Goal: Find specific page/section: Find specific page/section

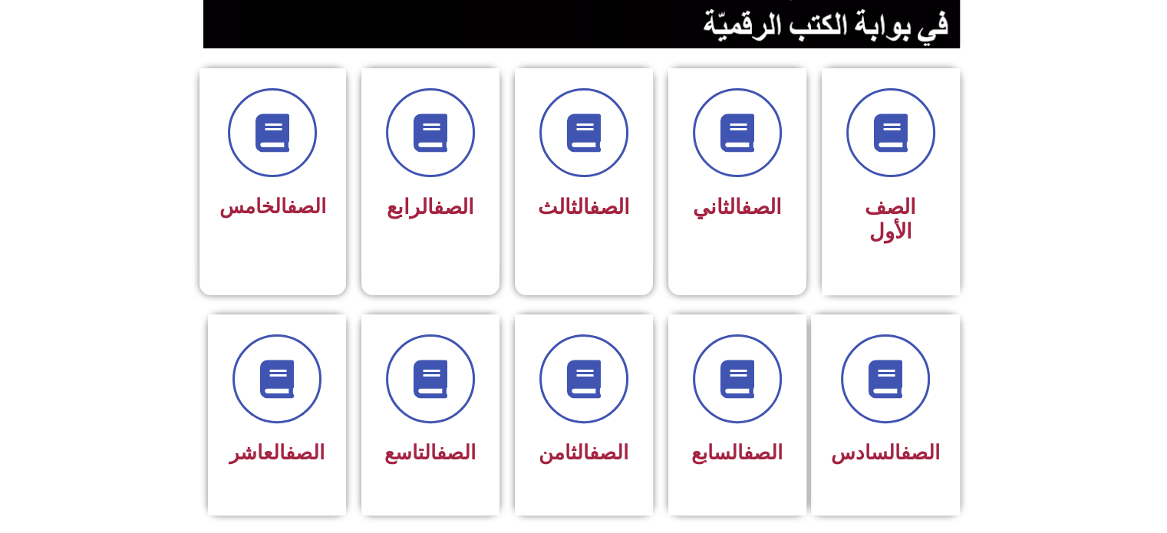
scroll to position [370, 0]
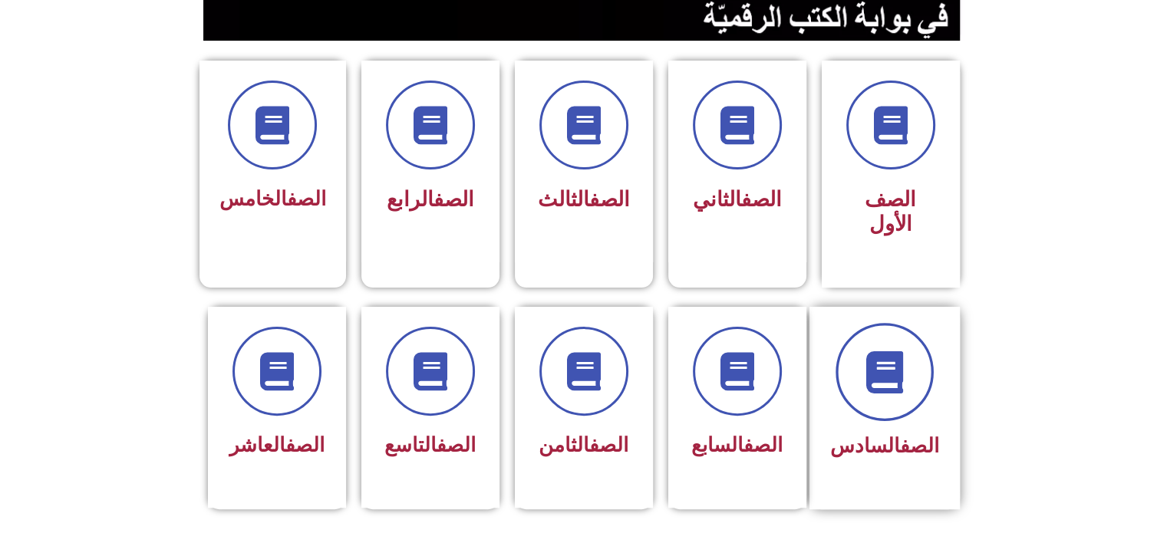
click at [915, 375] on span at bounding box center [884, 372] width 98 height 98
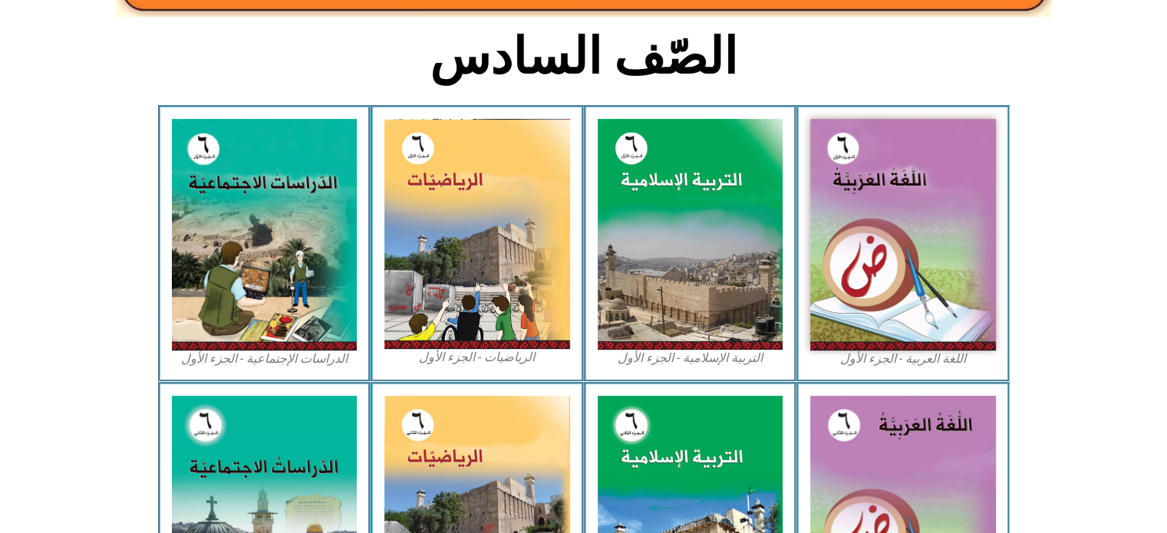
scroll to position [464, 0]
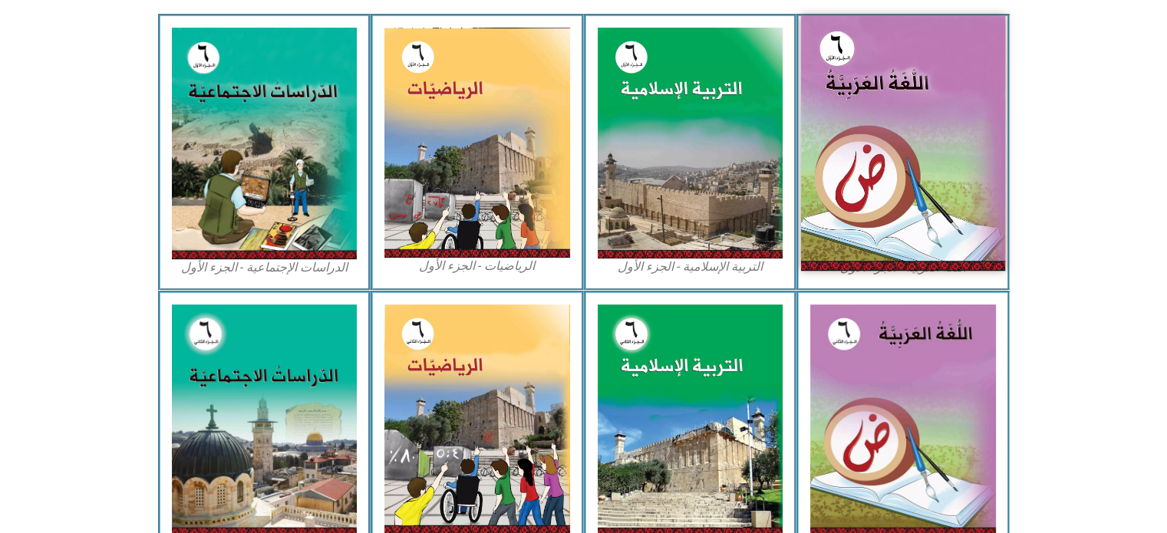
click at [865, 198] on img at bounding box center [903, 143] width 204 height 255
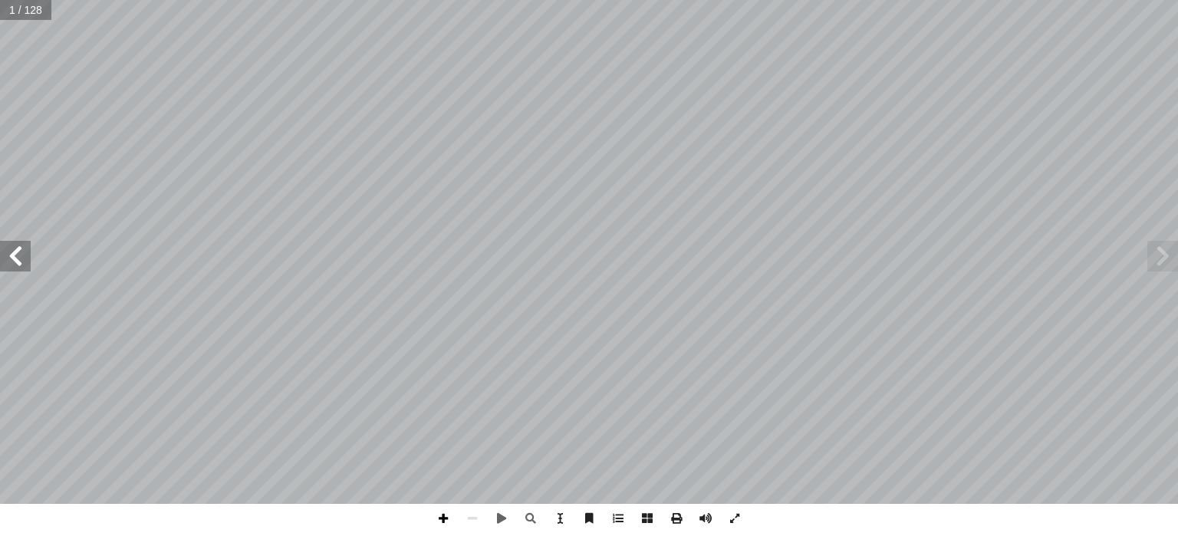
click at [442, 512] on span at bounding box center [443, 518] width 29 height 29
click at [15, 246] on span at bounding box center [15, 256] width 31 height 31
click at [15, 243] on span at bounding box center [15, 256] width 31 height 31
click at [9, 247] on span at bounding box center [15, 256] width 31 height 31
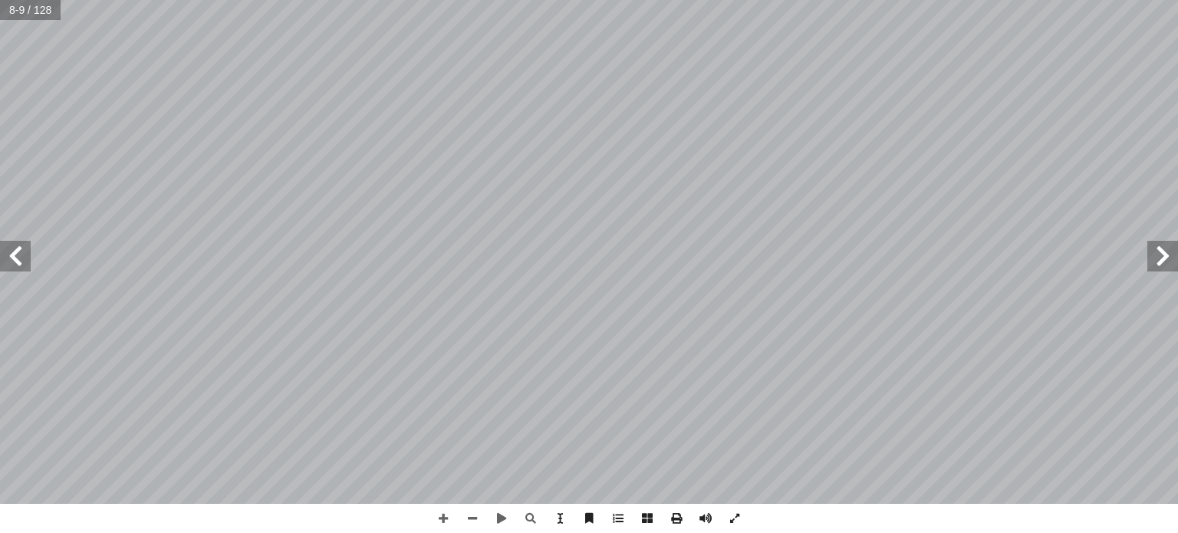
click at [9, 247] on span at bounding box center [15, 256] width 31 height 31
click at [9, 248] on span at bounding box center [15, 256] width 31 height 31
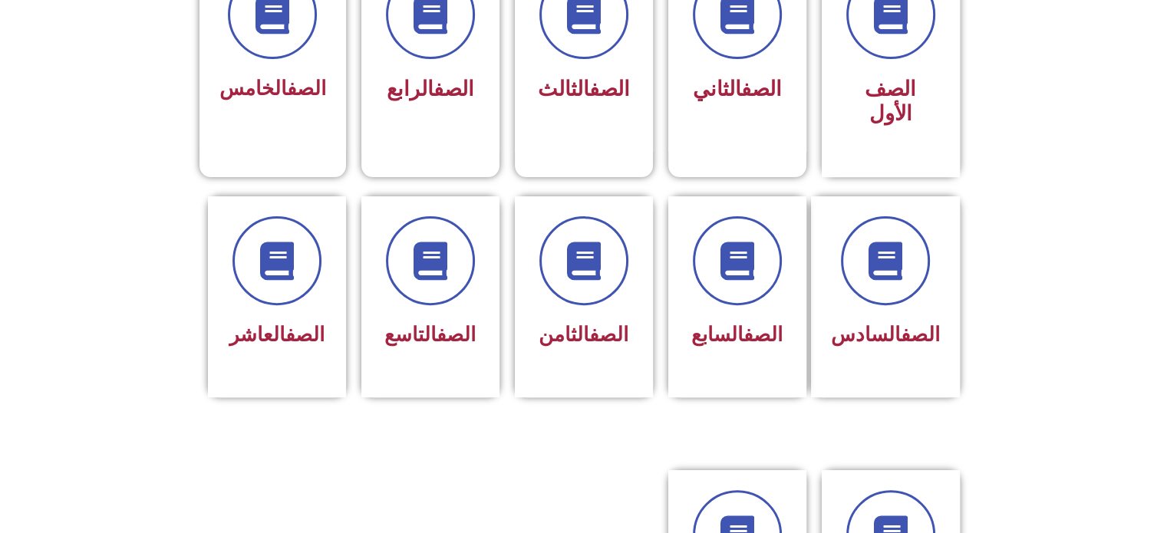
scroll to position [483, 0]
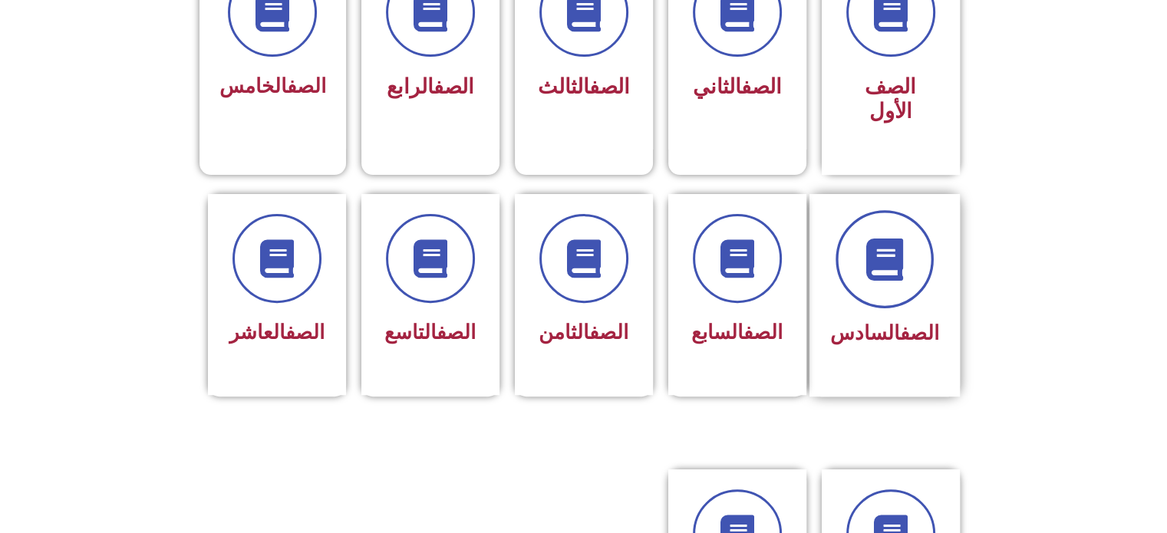
click at [868, 261] on span at bounding box center [884, 259] width 98 height 98
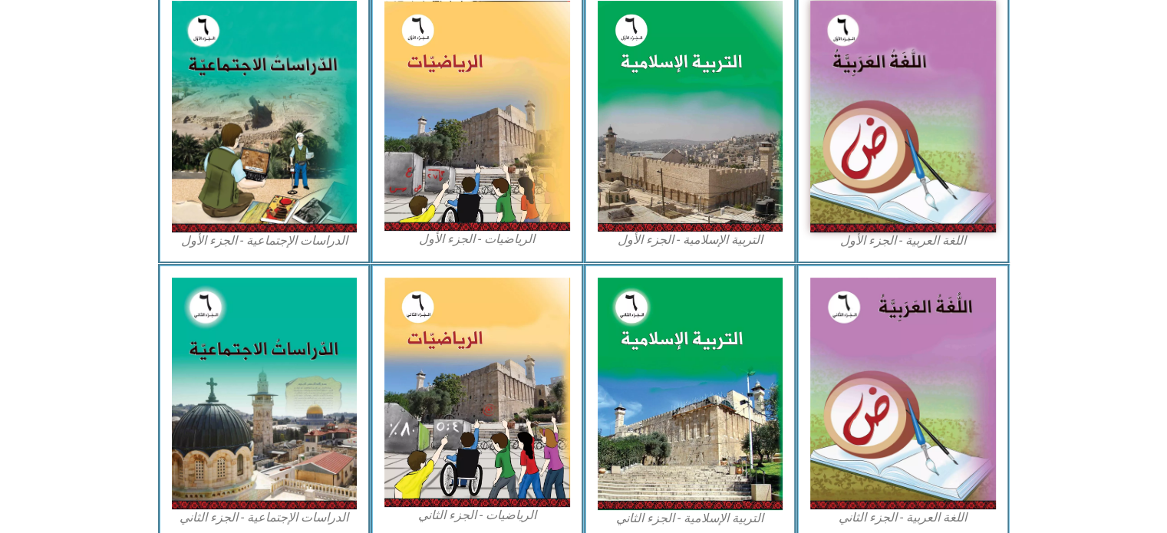
scroll to position [536, 0]
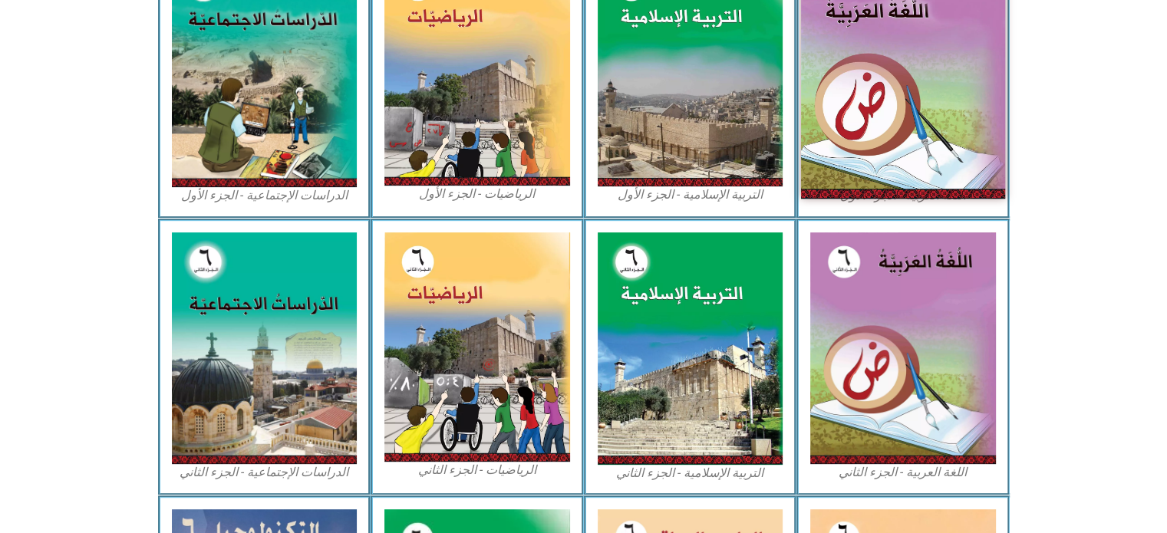
click at [937, 137] on img at bounding box center [903, 71] width 204 height 255
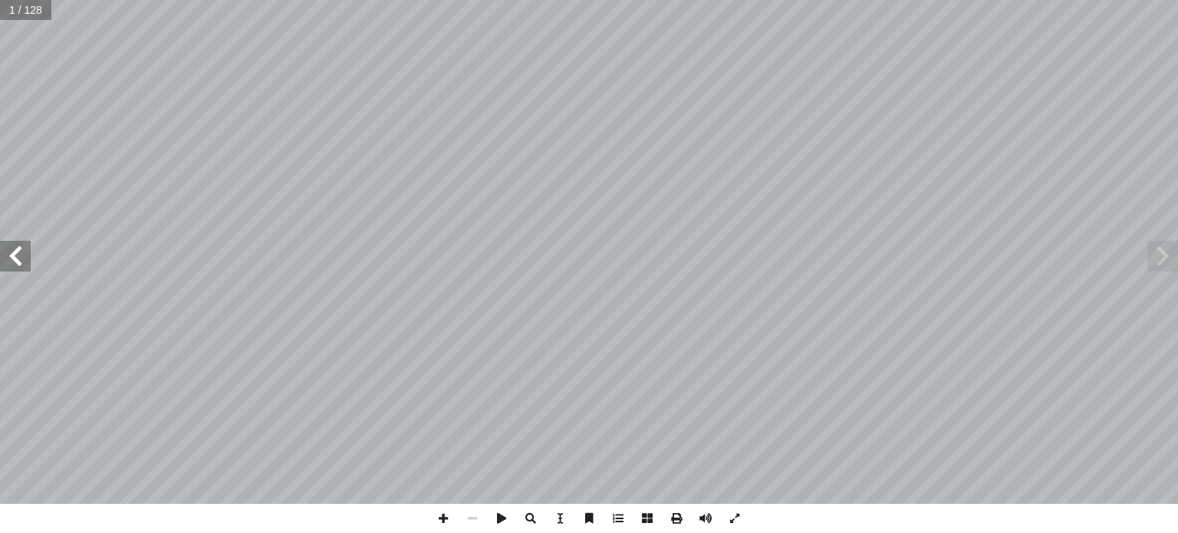
click at [22, 255] on span at bounding box center [15, 256] width 31 height 31
click at [25, 255] on span at bounding box center [15, 256] width 31 height 31
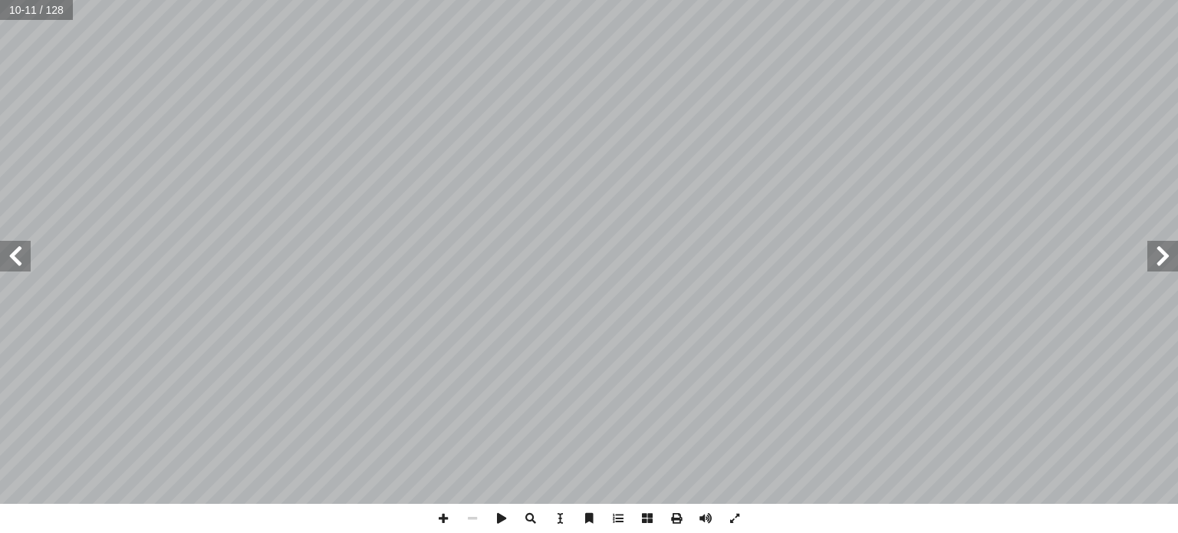
click at [21, 262] on span at bounding box center [15, 256] width 31 height 31
click at [1162, 252] on span at bounding box center [1163, 256] width 31 height 31
